Goal: Task Accomplishment & Management: Use online tool/utility

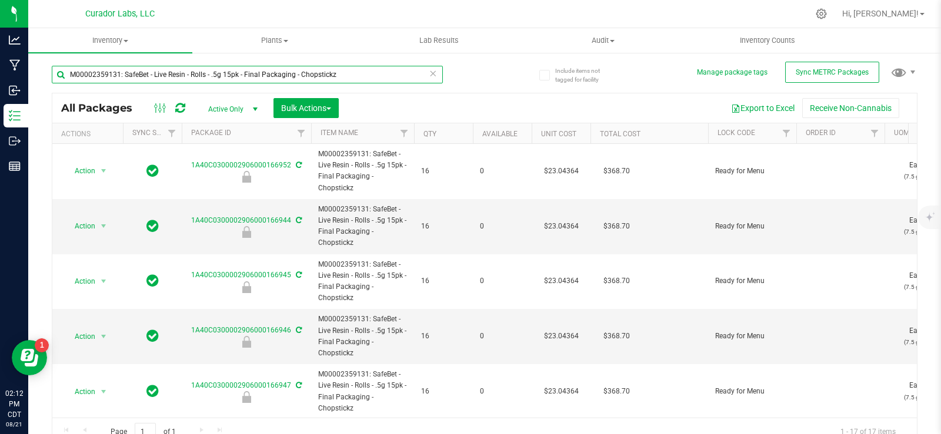
drag, startPoint x: 366, startPoint y: 76, endPoint x: 49, endPoint y: 86, distance: 317.0
click at [49, 86] on div "Include items not tagged for facility Manage package tags Sync METRC Packages M…" at bounding box center [484, 231] width 912 height 359
paste input "255583: SafeBet - Live Resin - Rolls - .5g 7"
type input "M00002255583: SafeBet - Live Resin - Rolls - .5g 7pk - Final Packaging - Chopst…"
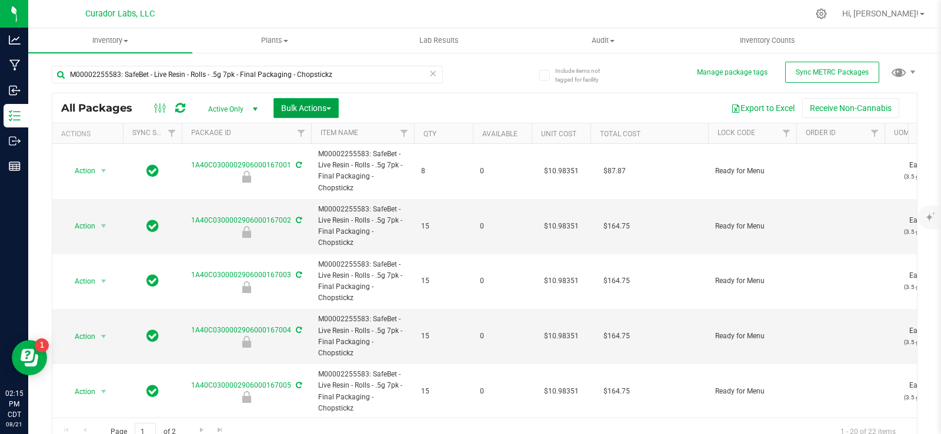
click at [310, 104] on span "Bulk Actions" at bounding box center [306, 107] width 50 height 9
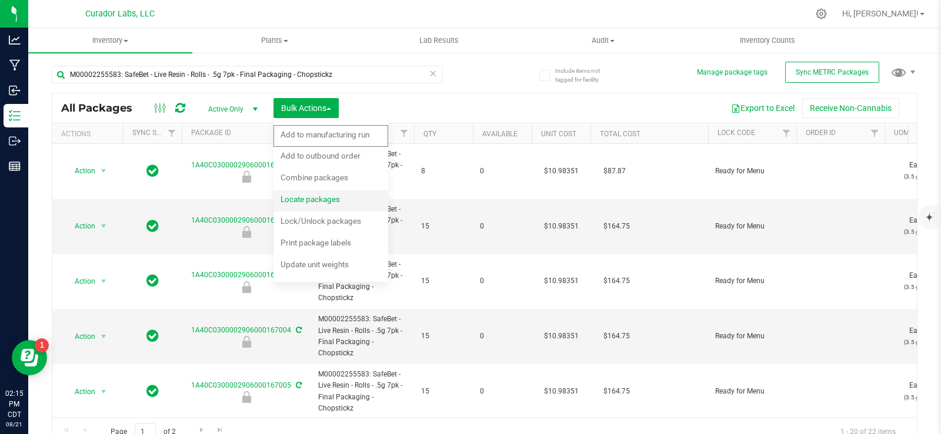
click at [317, 200] on span "Locate packages" at bounding box center [309, 199] width 59 height 9
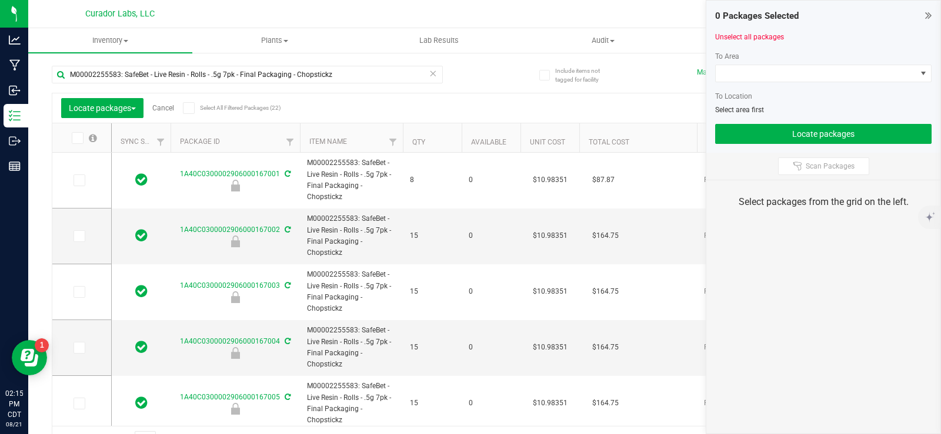
click at [187, 108] on icon at bounding box center [189, 108] width 8 height 0
click at [0, 0] on input "Select All Filtered Packages (22)" at bounding box center [0, 0] width 0 height 0
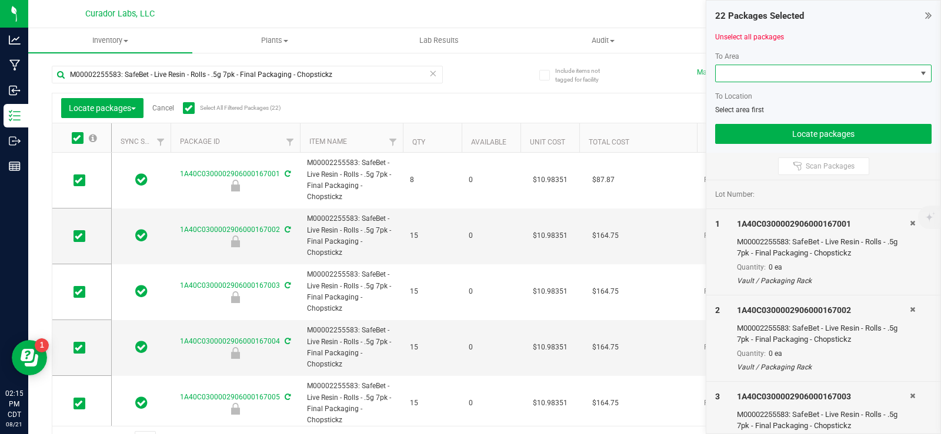
click at [774, 72] on span at bounding box center [815, 73] width 200 height 16
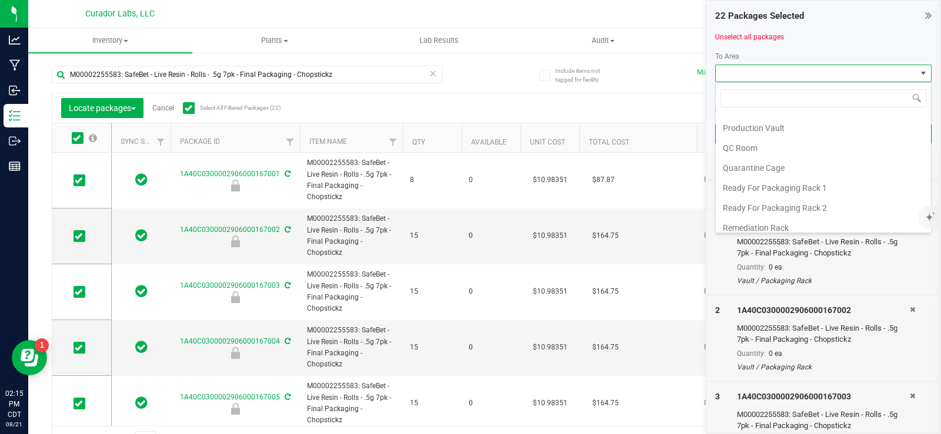
scroll to position [1176, 0]
click at [790, 206] on li "Vault" at bounding box center [822, 207] width 215 height 20
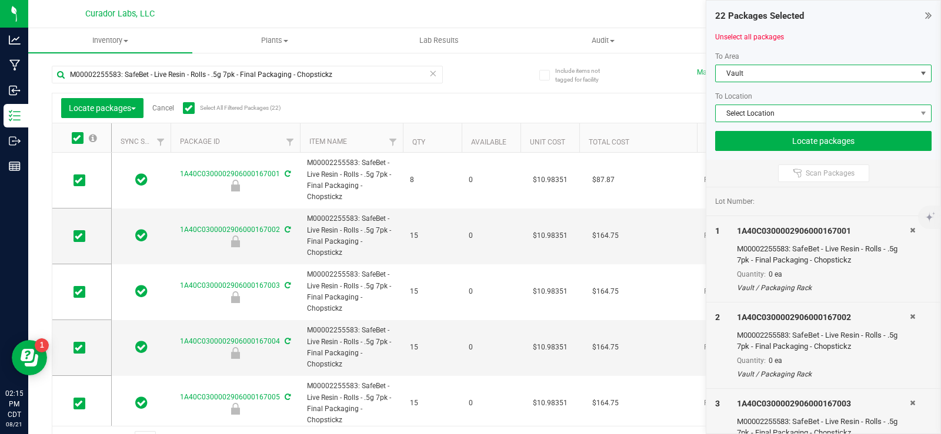
click at [752, 115] on span "Select Location" at bounding box center [815, 113] width 200 height 16
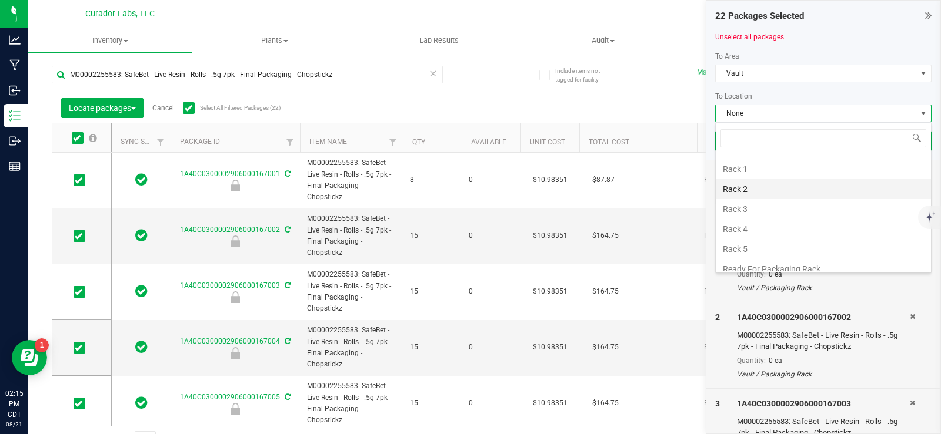
scroll to position [353, 0]
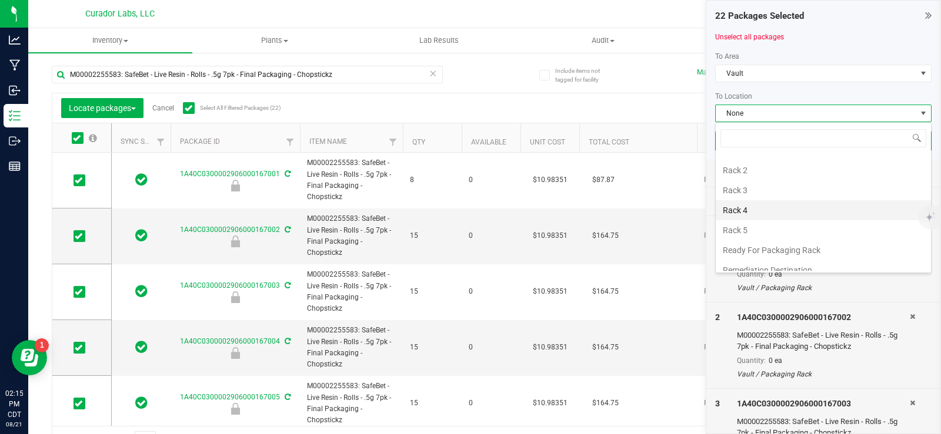
click at [748, 208] on li "Rack 4" at bounding box center [822, 210] width 215 height 20
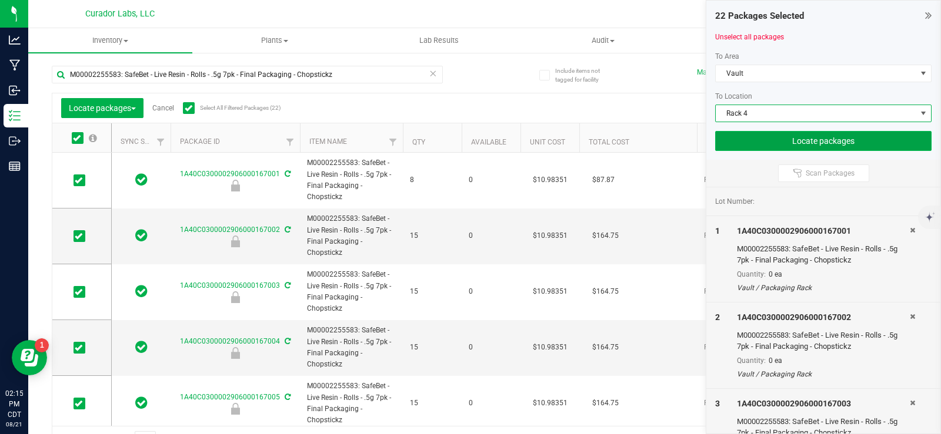
click at [787, 146] on button "Locate packages" at bounding box center [823, 141] width 216 height 20
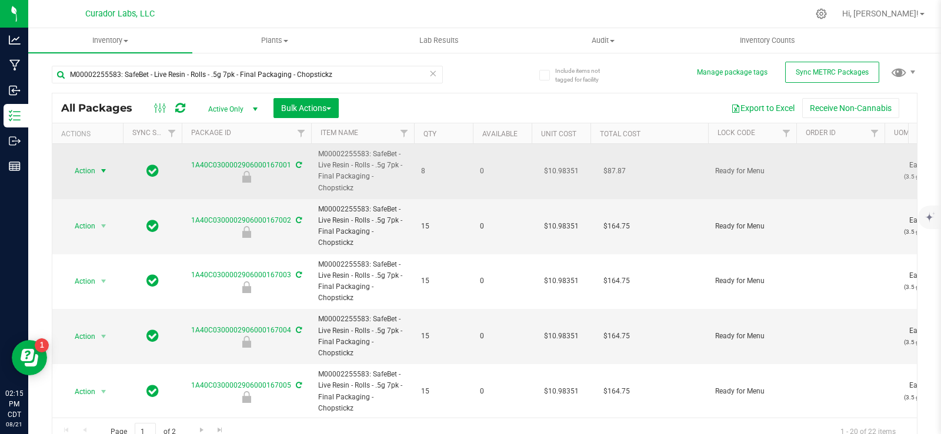
click at [98, 172] on span "select" at bounding box center [103, 171] width 15 height 16
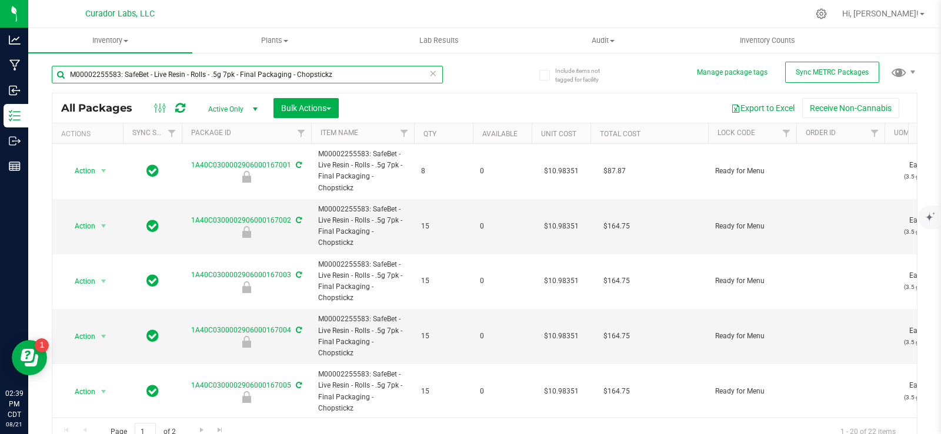
click at [248, 74] on input "M00002255583: SafeBet - Live Resin - Rolls - .5g 7pk - Final Packaging - Chopst…" at bounding box center [247, 75] width 391 height 18
type input "cream pop"
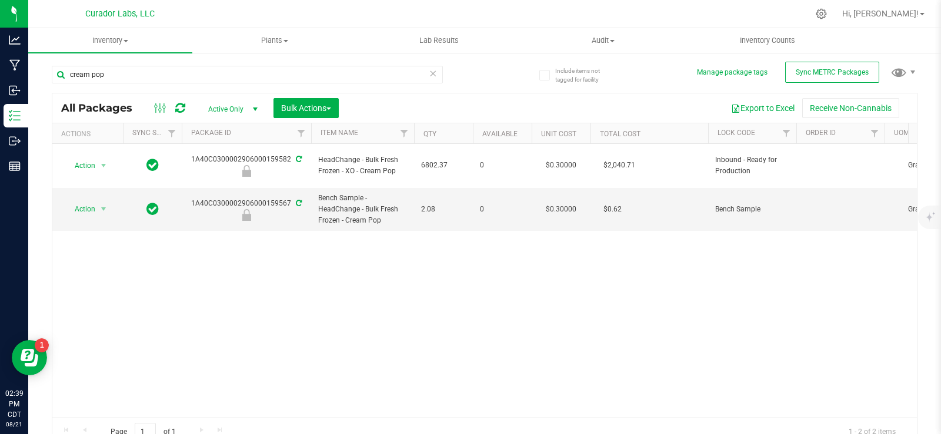
click at [431, 74] on icon at bounding box center [433, 73] width 8 height 14
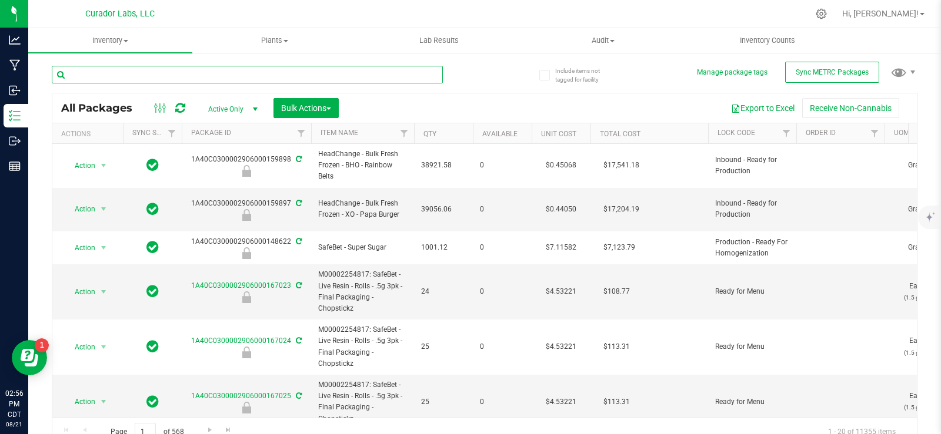
click at [263, 72] on input "text" at bounding box center [247, 75] width 391 height 18
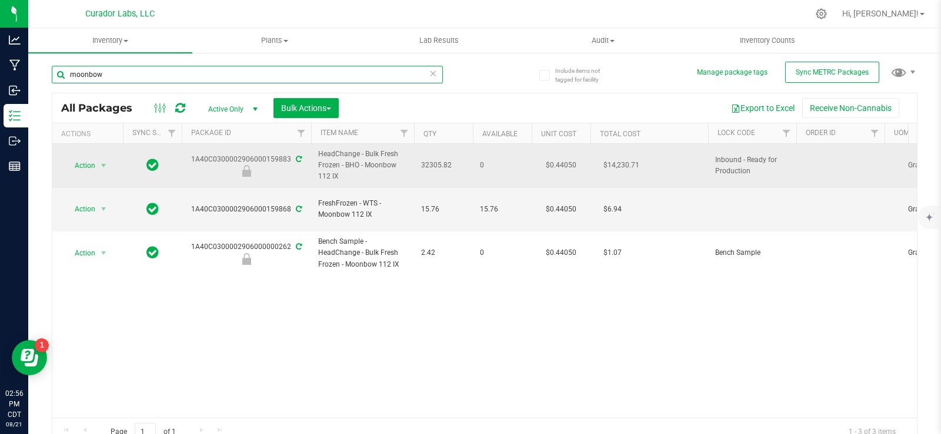
type input "moonbow"
drag, startPoint x: 355, startPoint y: 175, endPoint x: 315, endPoint y: 161, distance: 42.9
click at [315, 161] on td "HeadChange - Bulk Fresh Frozen - BHO - Moonbow 112 IX" at bounding box center [362, 166] width 103 height 44
